Goal: Submit feedback/report problem: Submit feedback/report problem

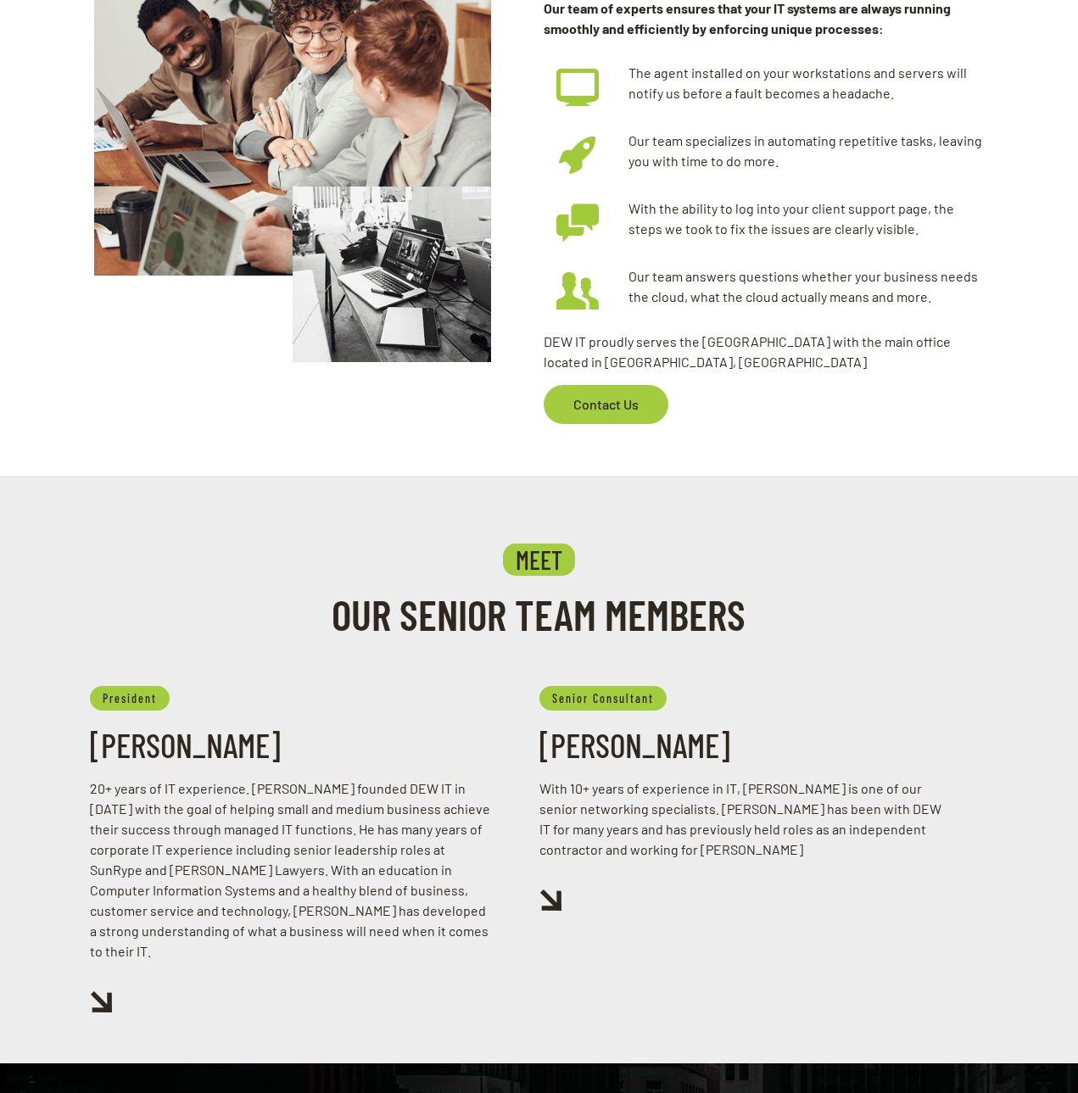
scroll to position [1217, 0]
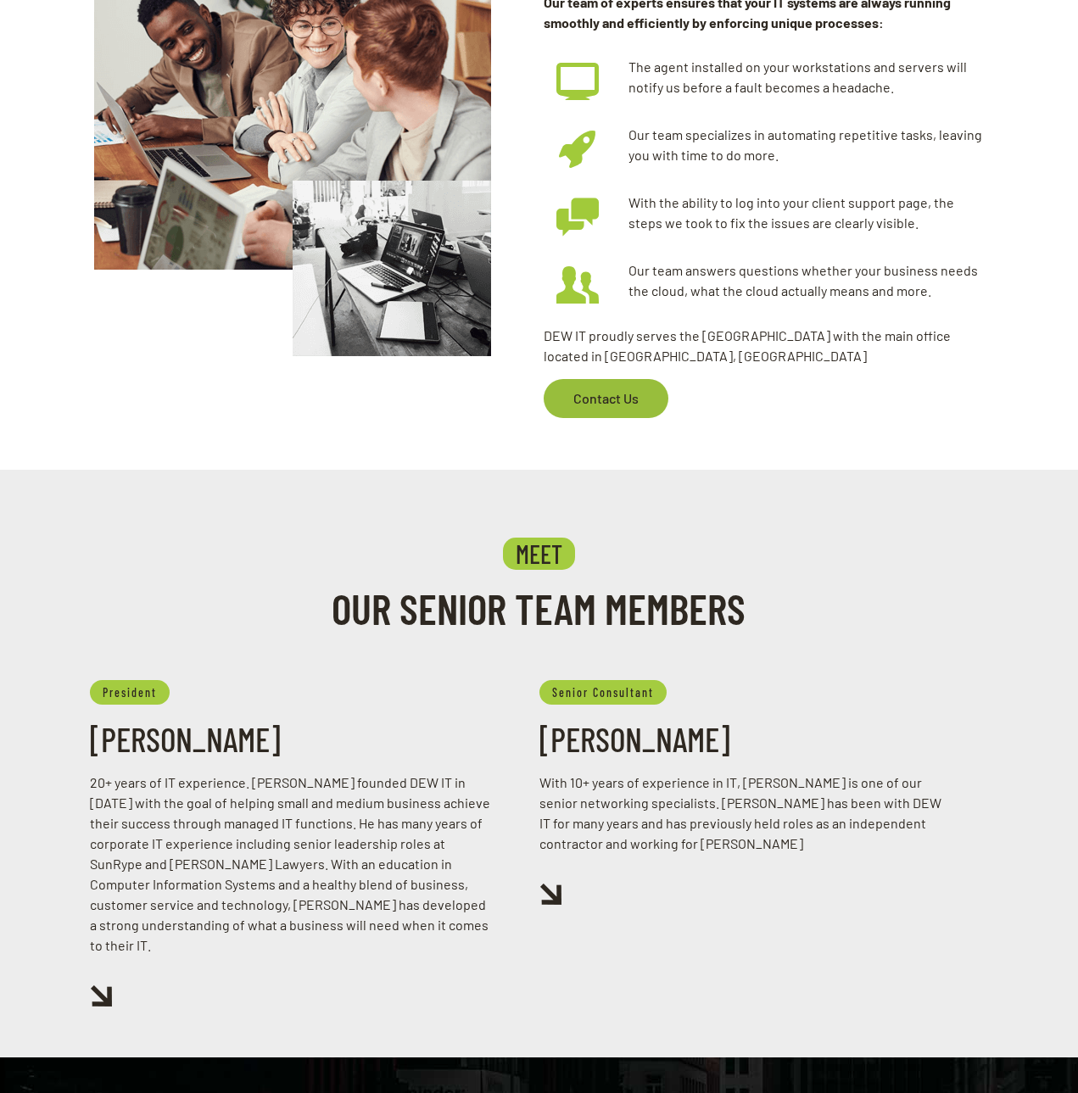
click at [594, 398] on span "Contact Us" at bounding box center [605, 398] width 99 height 39
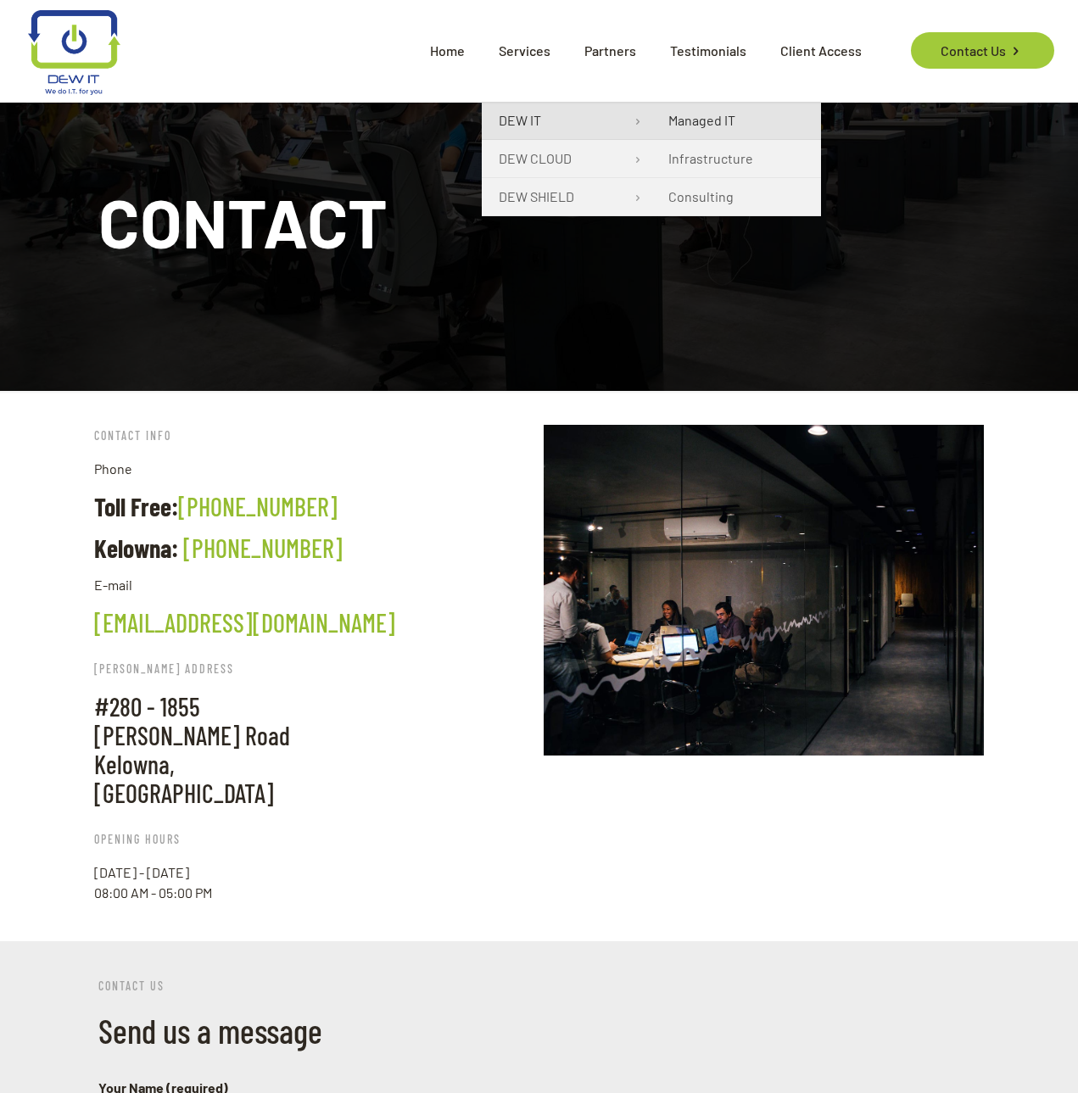
click at [700, 116] on span "Managed IT" at bounding box center [701, 120] width 67 height 20
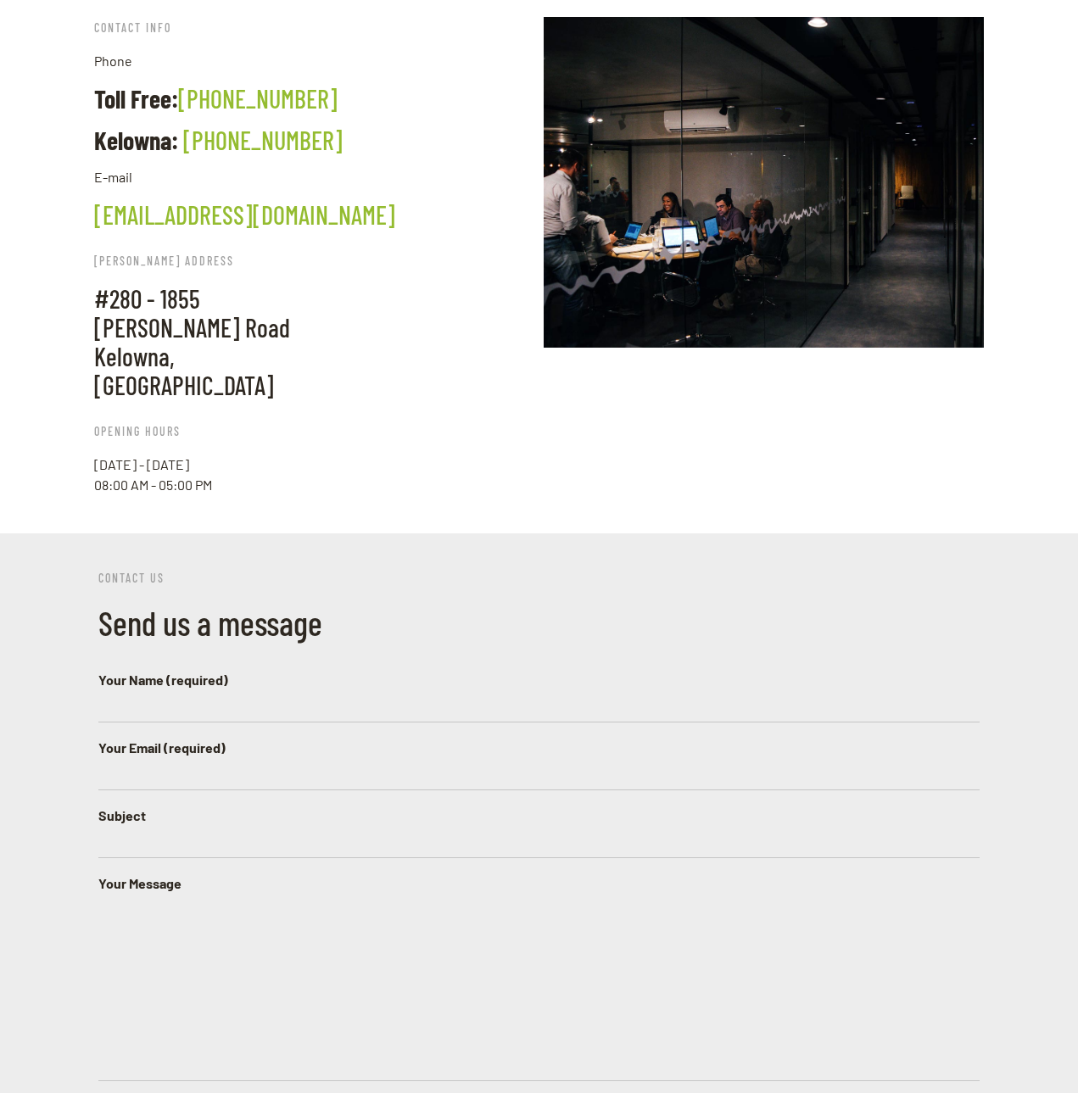
scroll to position [560, 0]
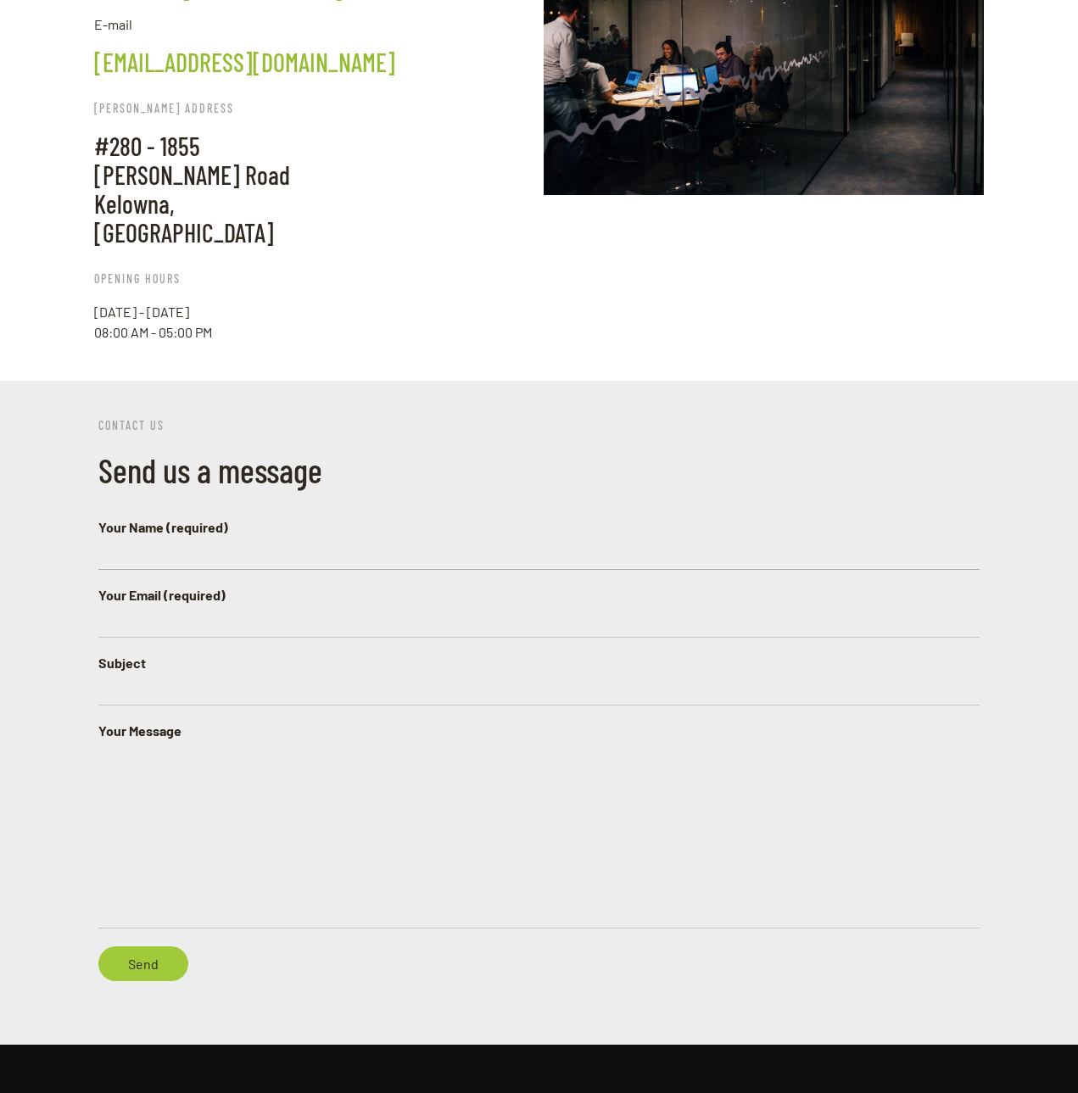
click at [231, 538] on input "Your Name (required)" at bounding box center [538, 554] width 881 height 32
type input "Liam Roberts"
paste input "lroberts@ihtgroup.ca"
type input "lroberts@ihtgroup.ca"
click at [159, 673] on input "Subject" at bounding box center [538, 689] width 881 height 32
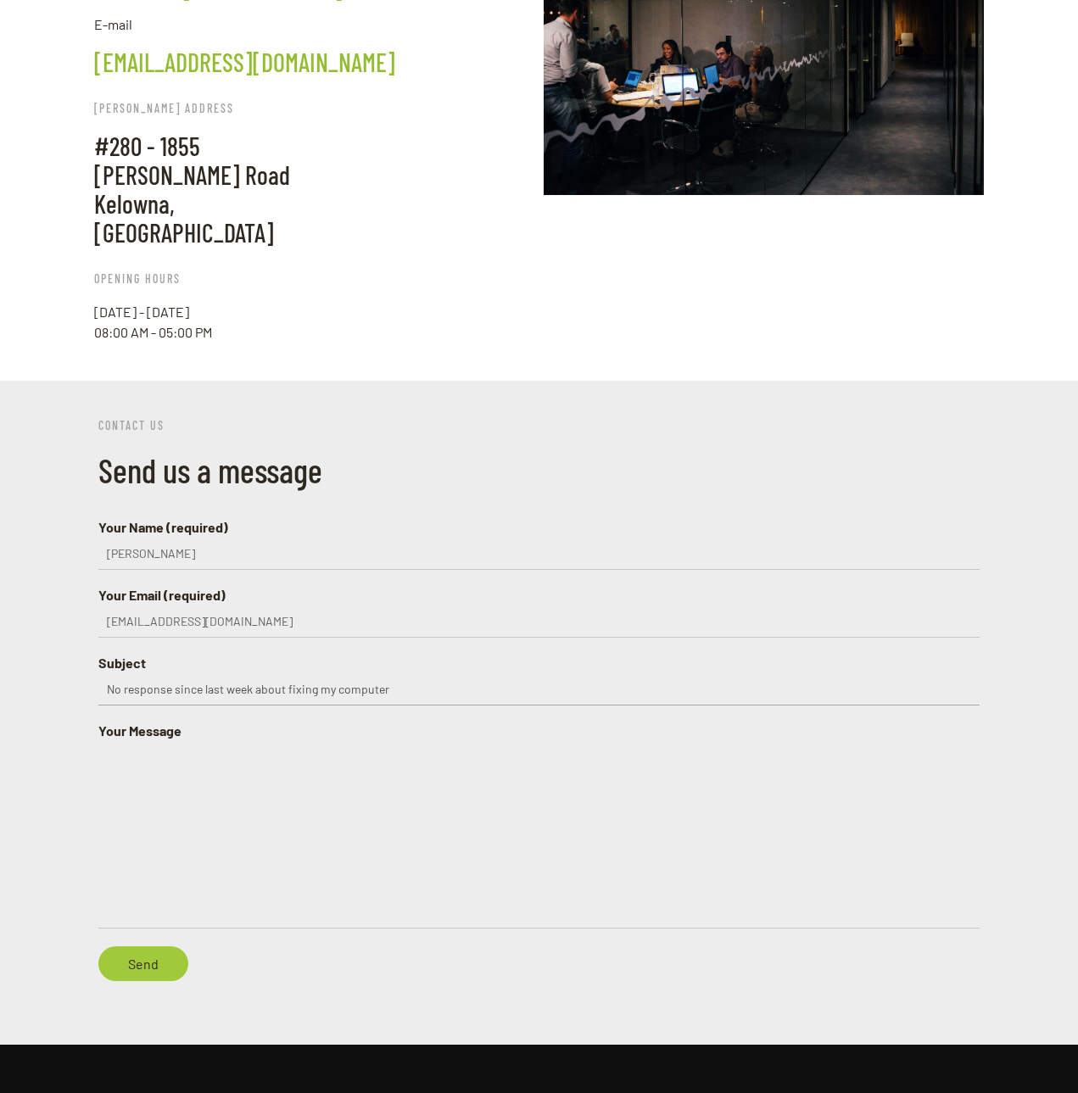
type input "No response since last week about fixing my computer"
paste textarea "Ticket #: T20250814.0057"
type textarea "Ticket #: T20250814.0057"
click at [134, 946] on input "Send" at bounding box center [143, 963] width 90 height 35
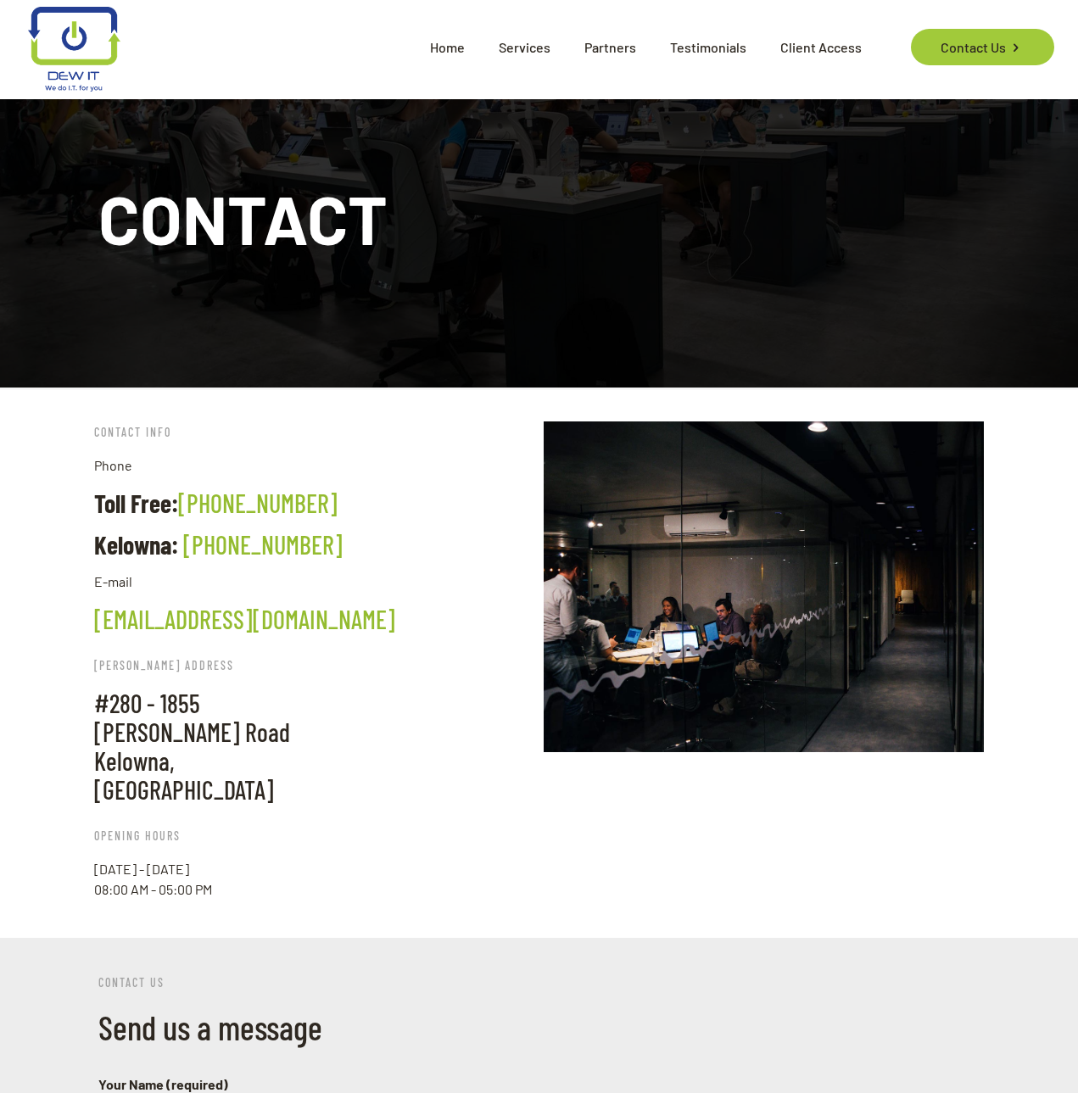
scroll to position [0, 0]
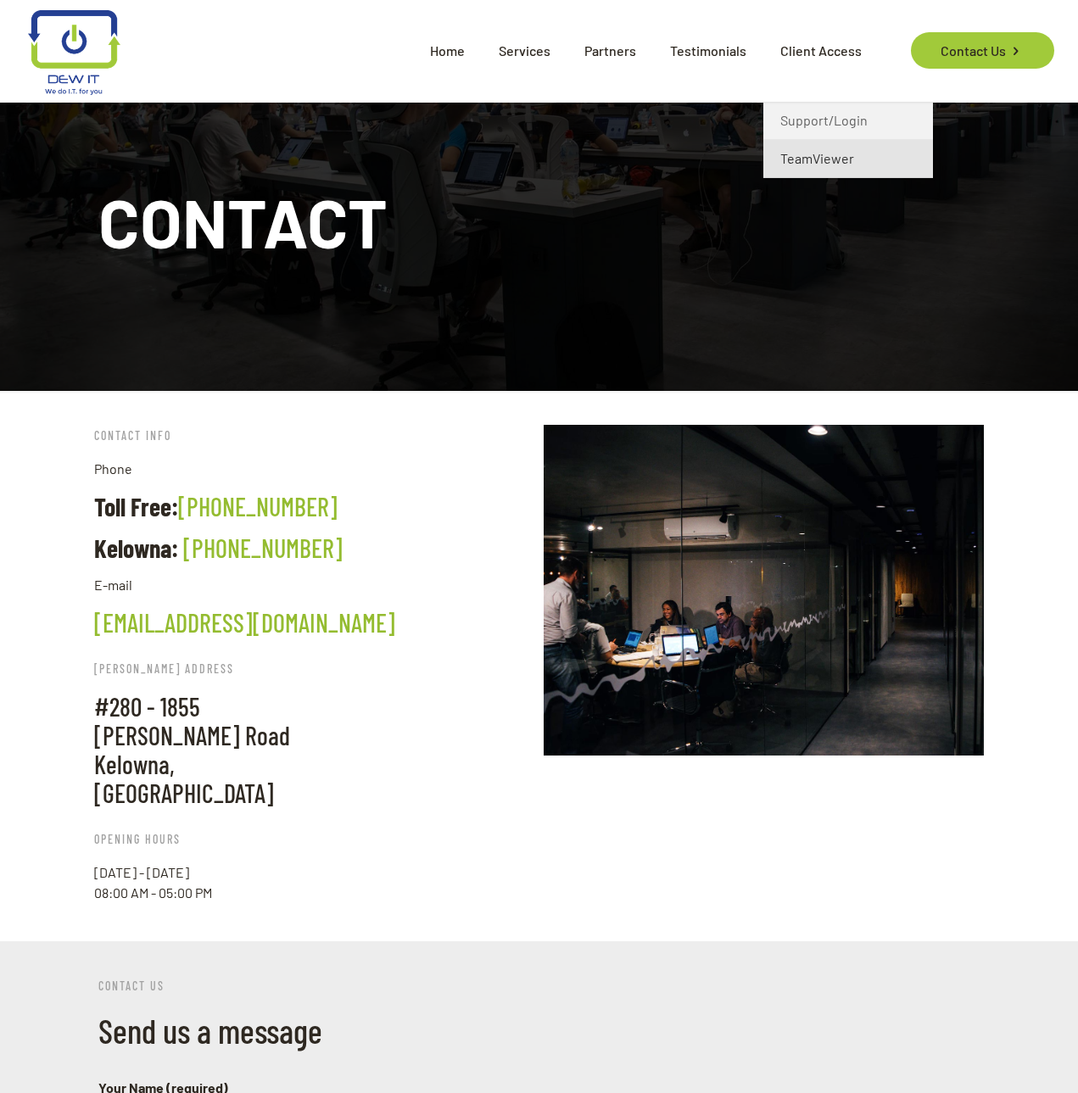
click at [814, 165] on span "TeamViewer" at bounding box center [817, 158] width 74 height 20
